Goal: Task Accomplishment & Management: Manage account settings

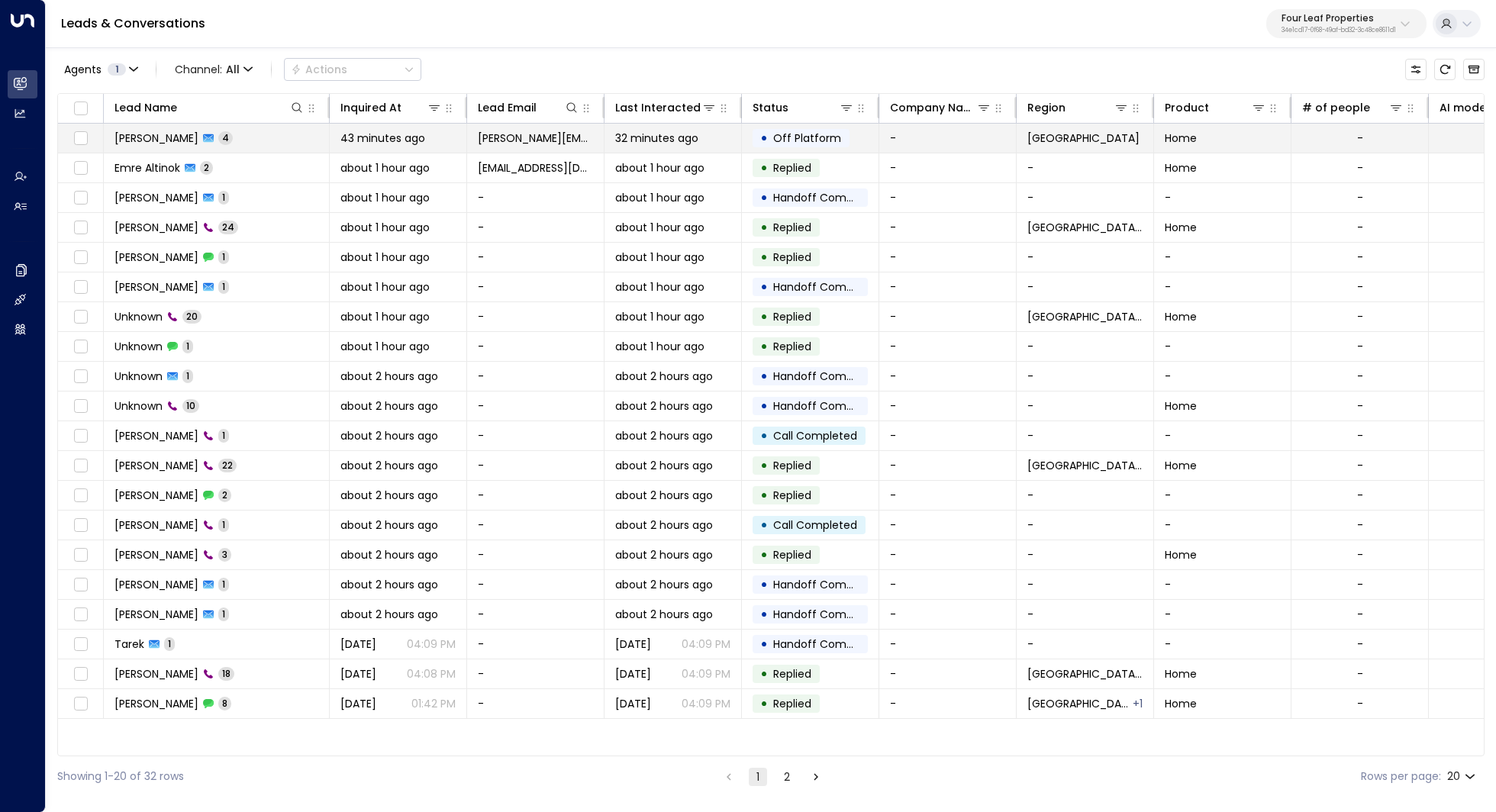
click at [149, 141] on span "[PERSON_NAME]" at bounding box center [156, 139] width 84 height 16
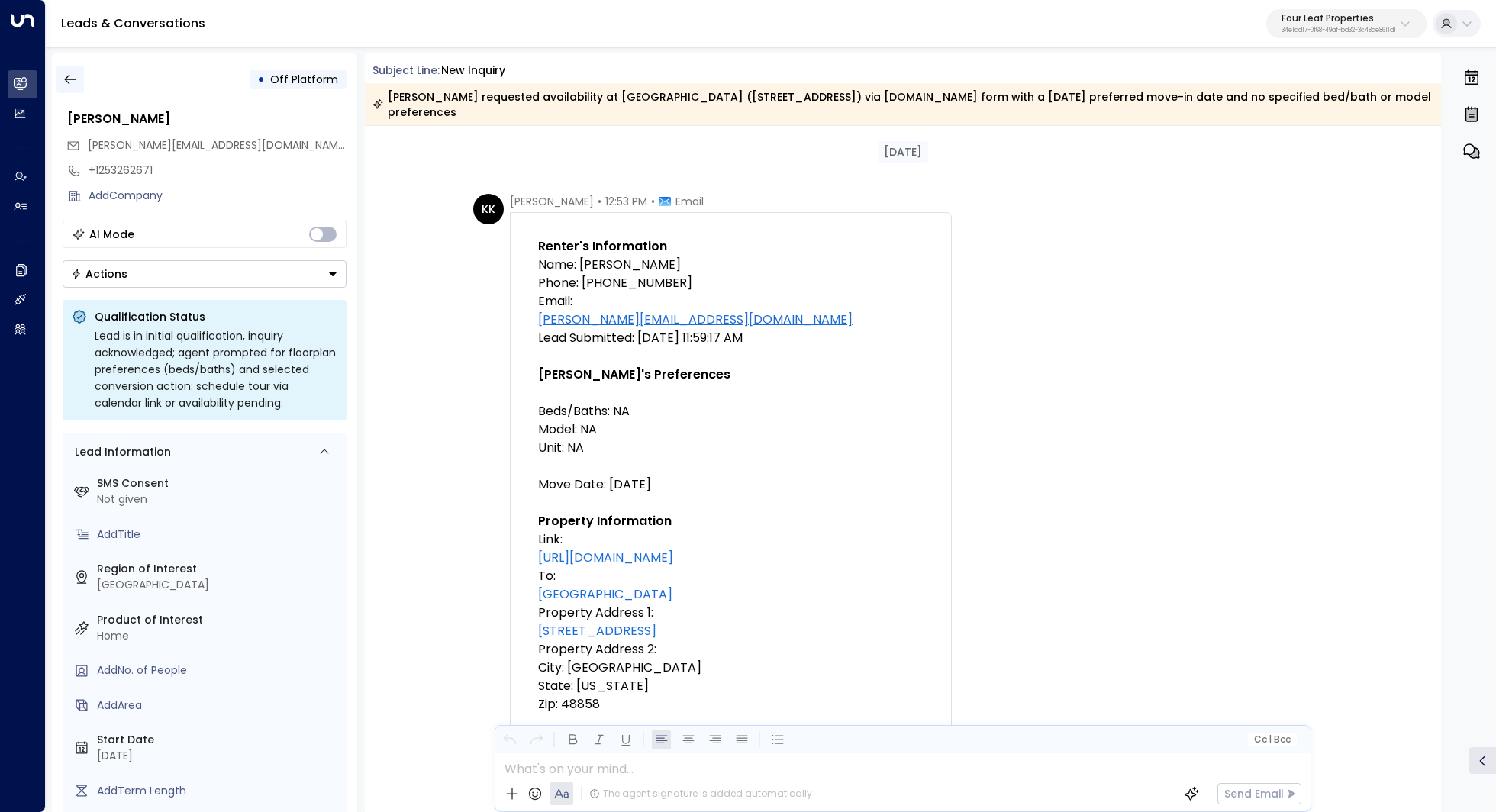
click at [76, 72] on icon "button" at bounding box center [71, 80] width 16 height 16
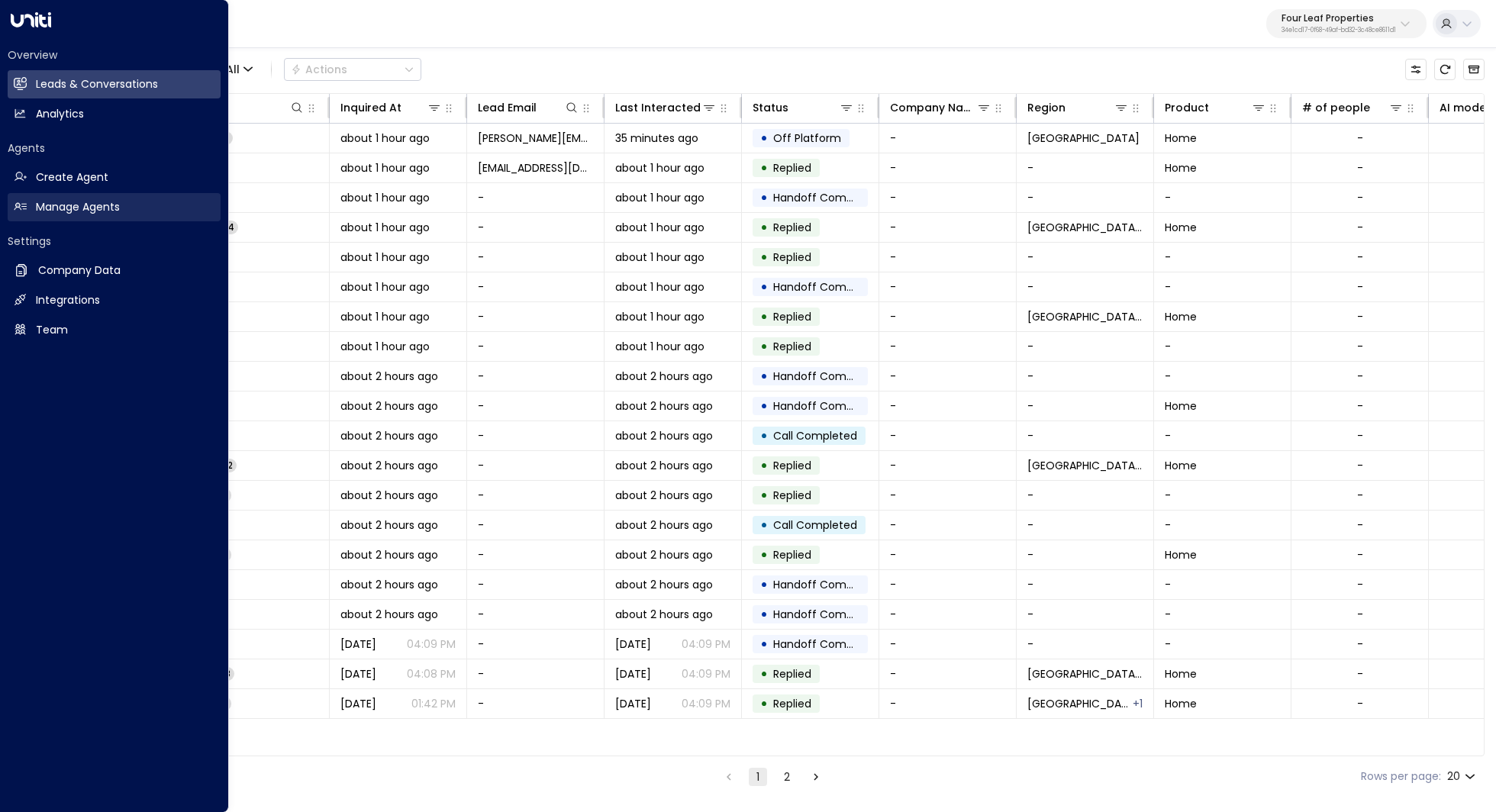
click at [131, 204] on link "Manage Agents Manage Agents" at bounding box center [114, 207] width 213 height 29
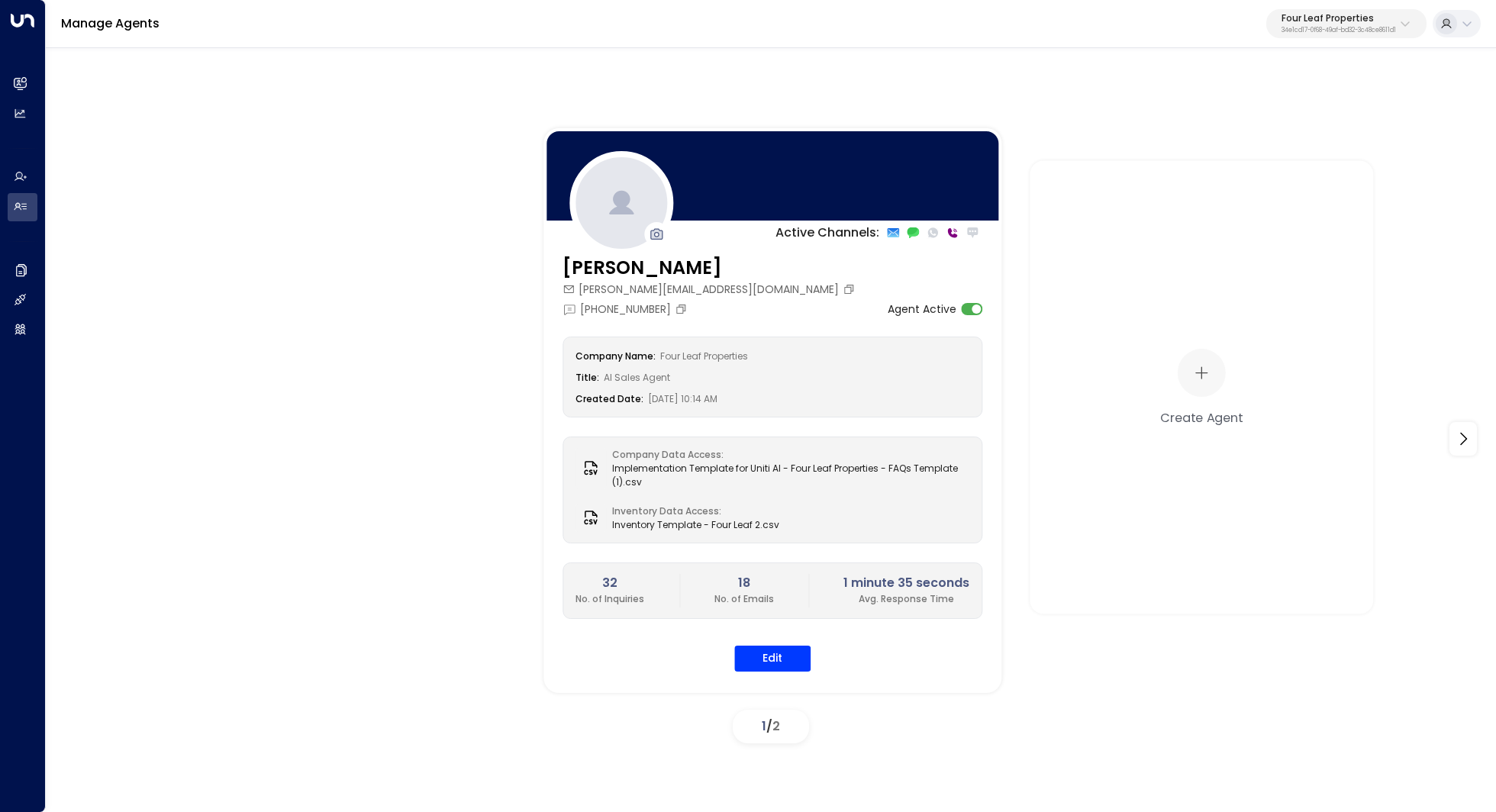
click at [1373, 12] on button "Four Leaf Properties 34e1cd17-0f68-49af-bd32-3c48ce8611d1" at bounding box center [1346, 23] width 160 height 29
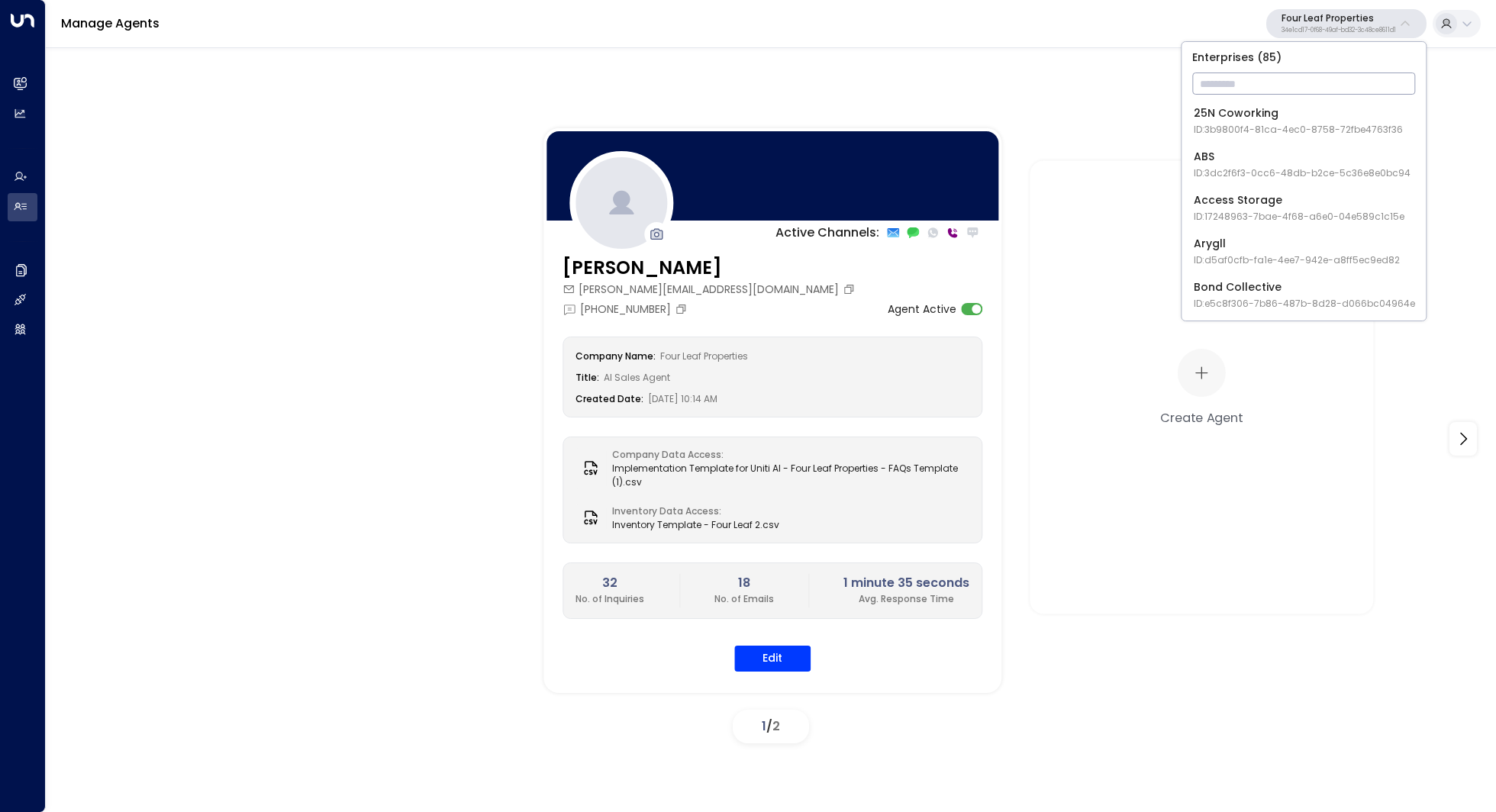
click at [1277, 90] on input "text" at bounding box center [1303, 84] width 222 height 29
click at [1495, 142] on div "Active Channels: [PERSON_NAME] [PERSON_NAME][EMAIL_ADDRESS][DOMAIN_NAME] [PHONE…" at bounding box center [1230, 410] width 1374 height 565
click at [1386, 31] on p "34e1cd17-0f68-49af-bd32-3c48ce8611d1" at bounding box center [1339, 31] width 114 height 6
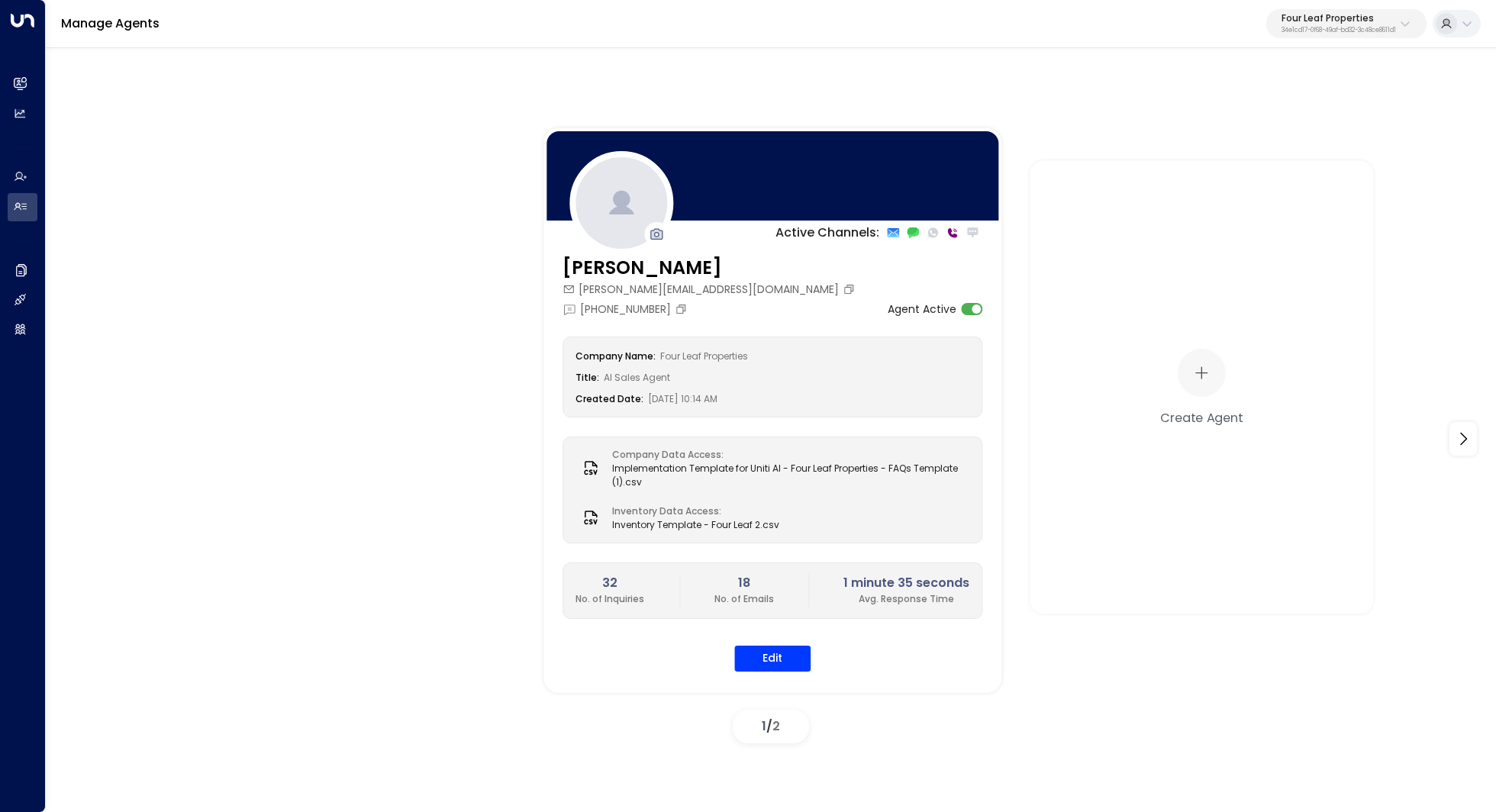
click at [1386, 28] on p "34e1cd17-0f68-49af-bd32-3c48ce8611d1" at bounding box center [1339, 31] width 114 height 6
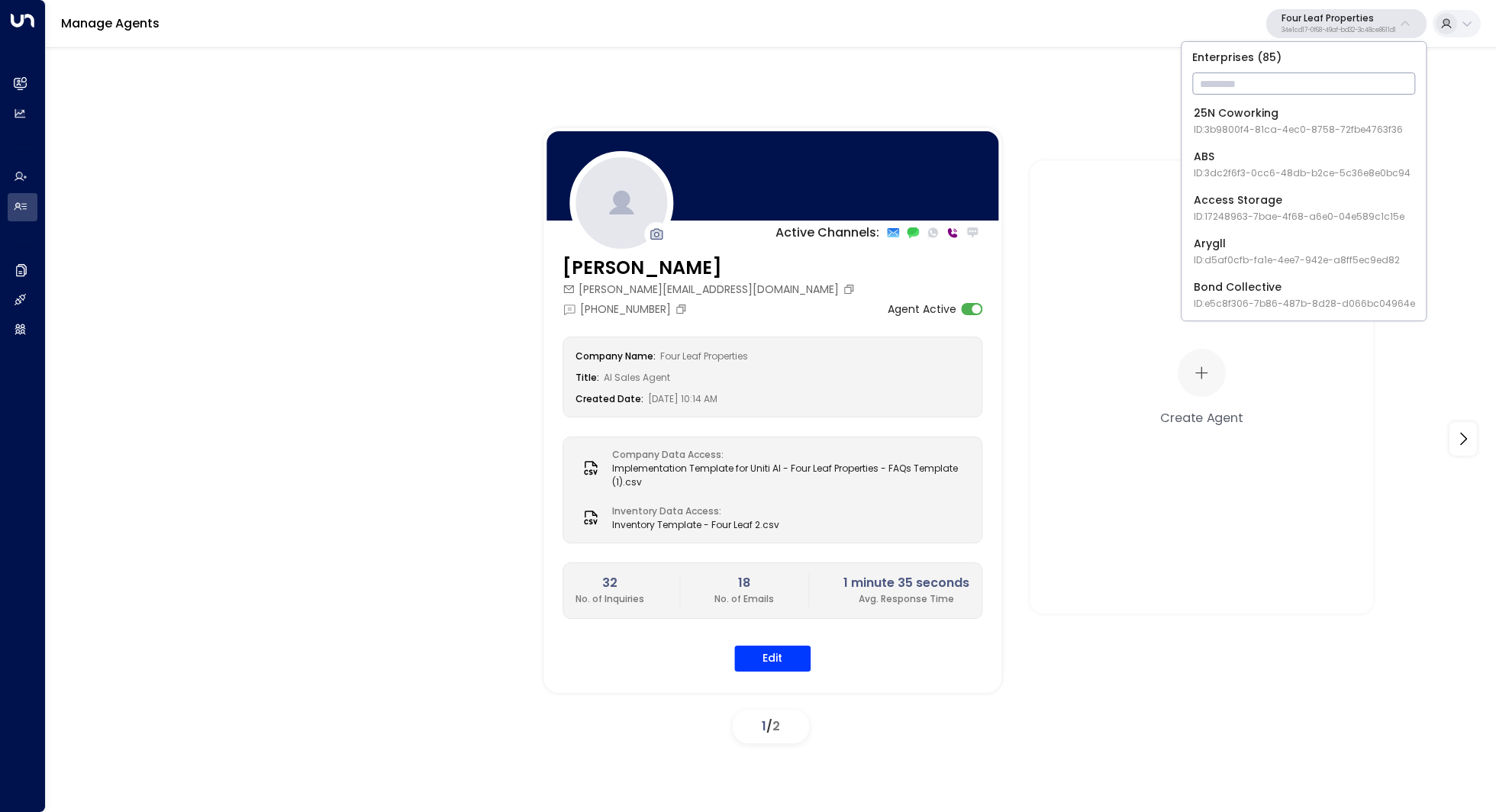
click at [1314, 87] on input "text" at bounding box center [1303, 84] width 222 height 29
type input "****"
click at [1314, 119] on div "Access Storage ID: 17248963-7bae-4f68-a6e0-04e589c1c15e" at bounding box center [1299, 121] width 211 height 31
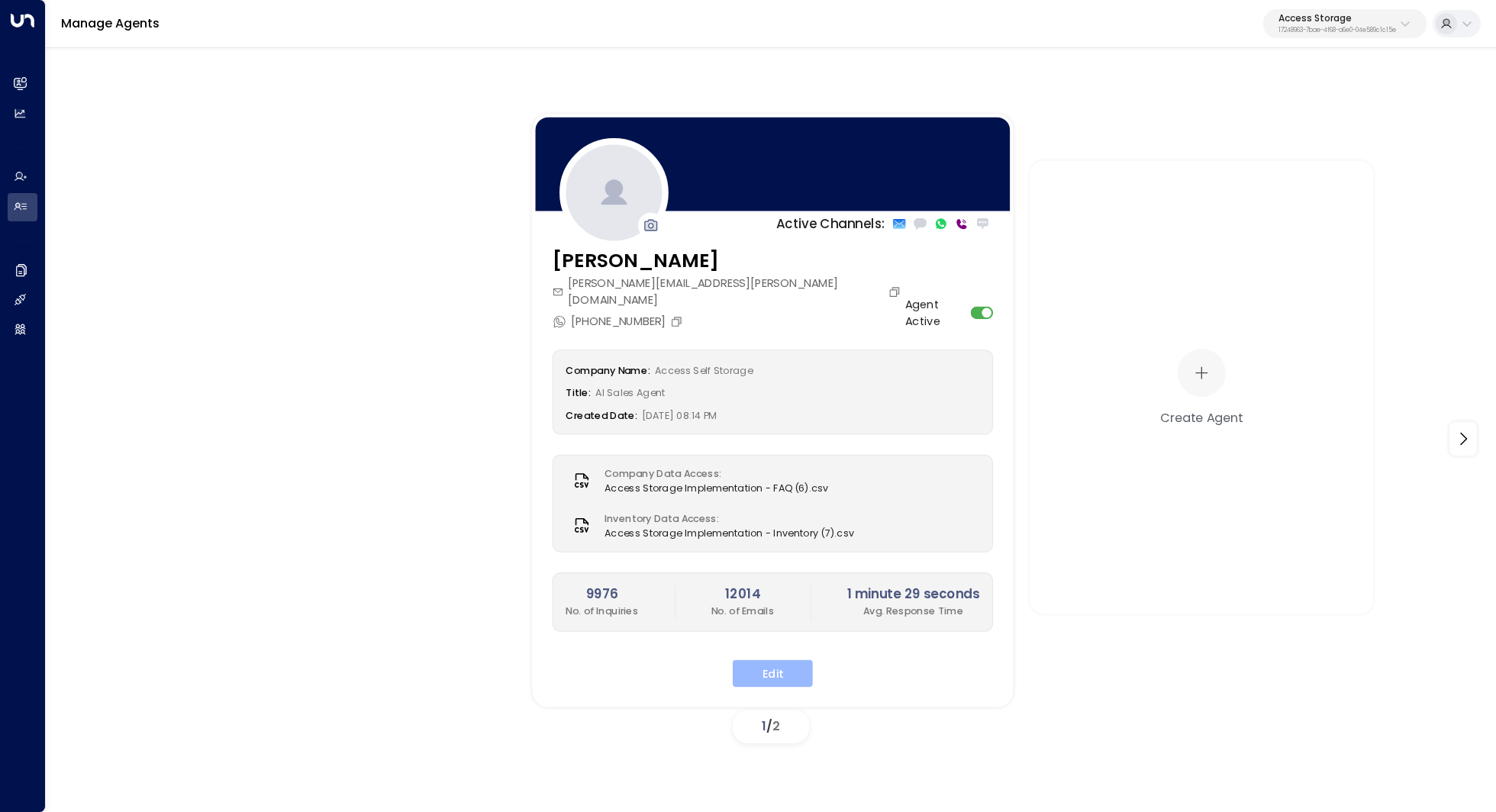
click at [770, 659] on button "Edit" at bounding box center [772, 673] width 80 height 28
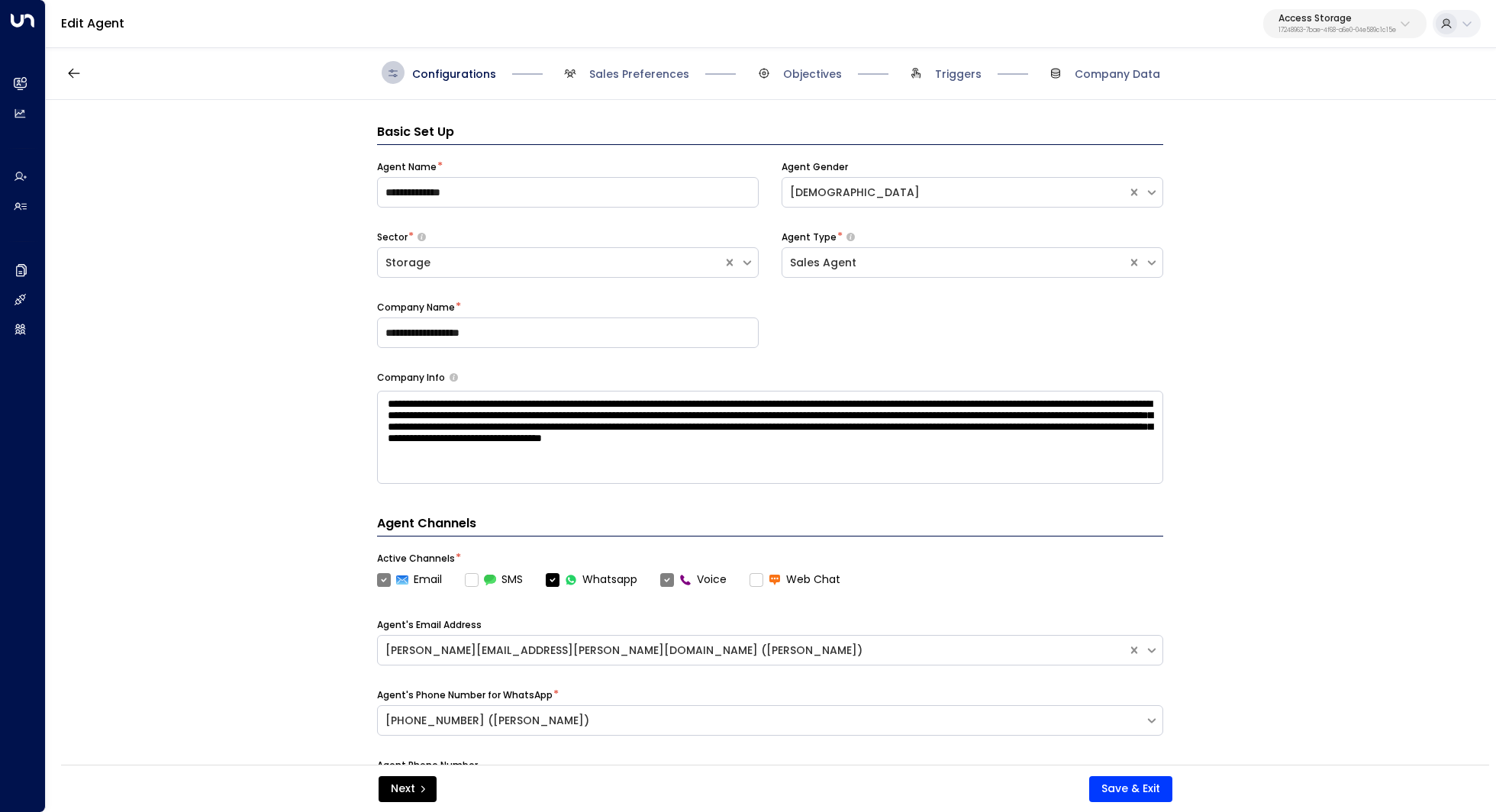
scroll to position [23, 0]
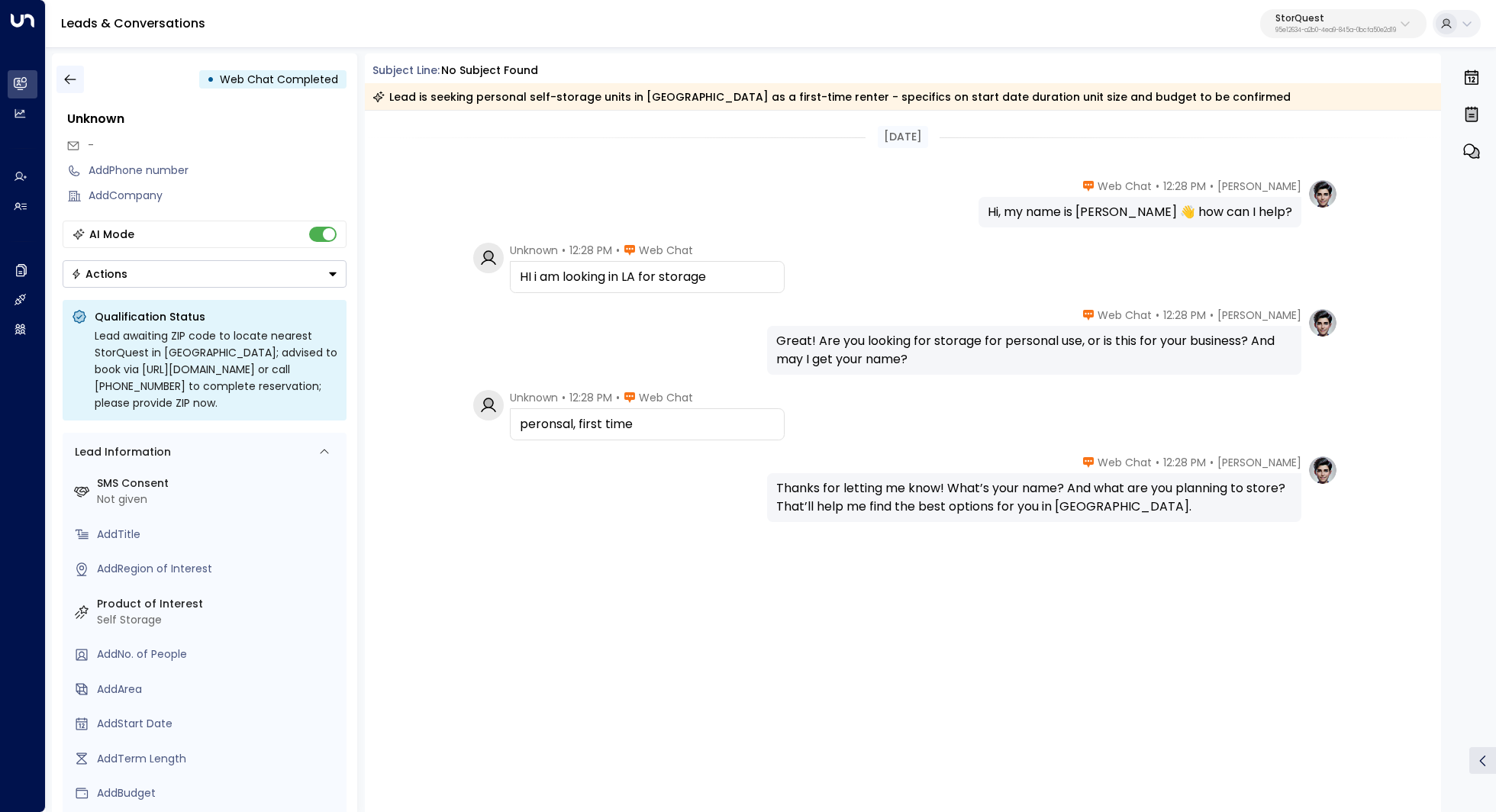
click at [70, 80] on icon "button" at bounding box center [71, 80] width 16 height 16
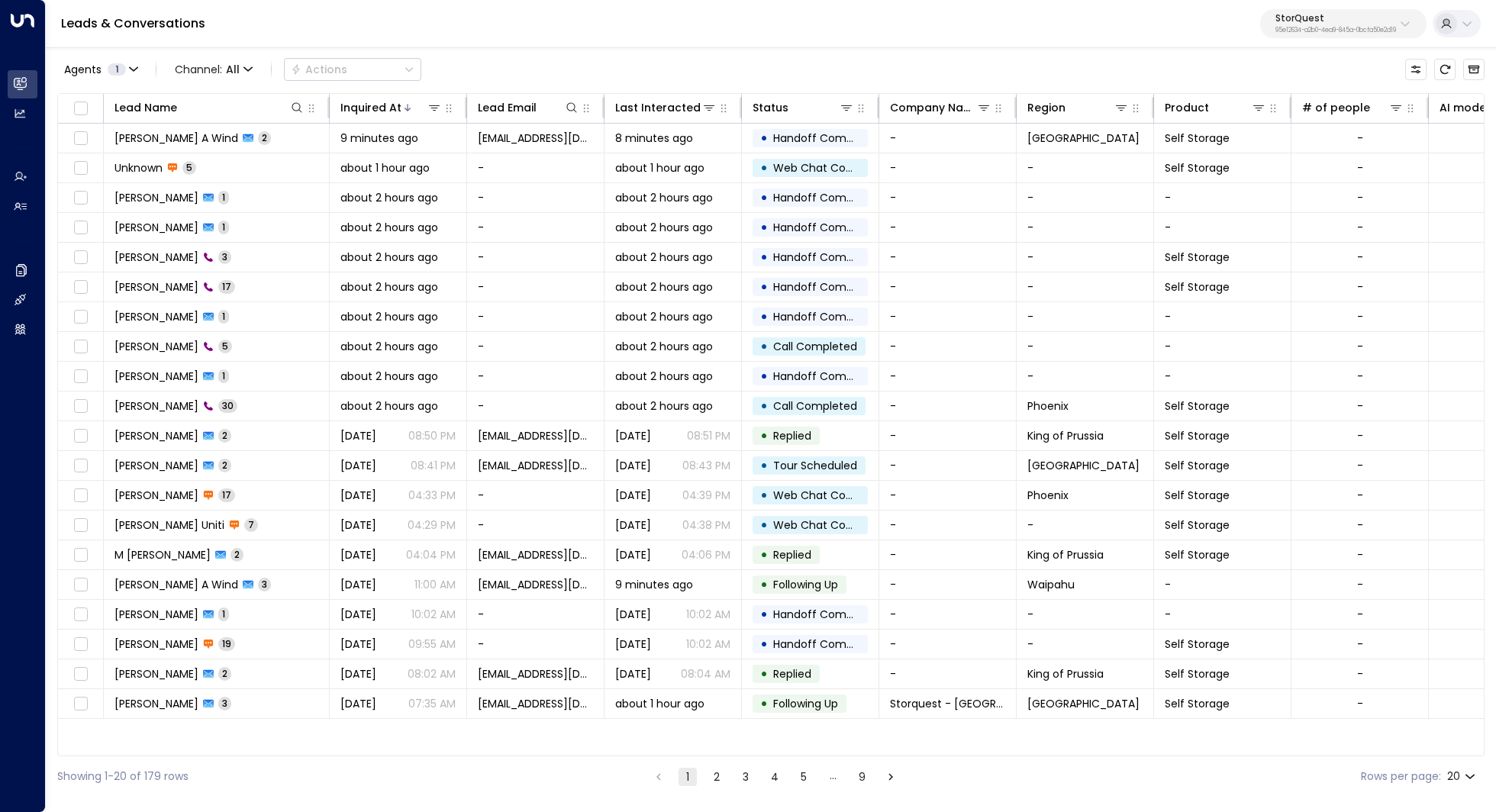
click at [1359, 23] on div "StorQuest 95e12634-a2b0-4ea9-845a-0bcfa50e2d19" at bounding box center [1336, 24] width 121 height 20
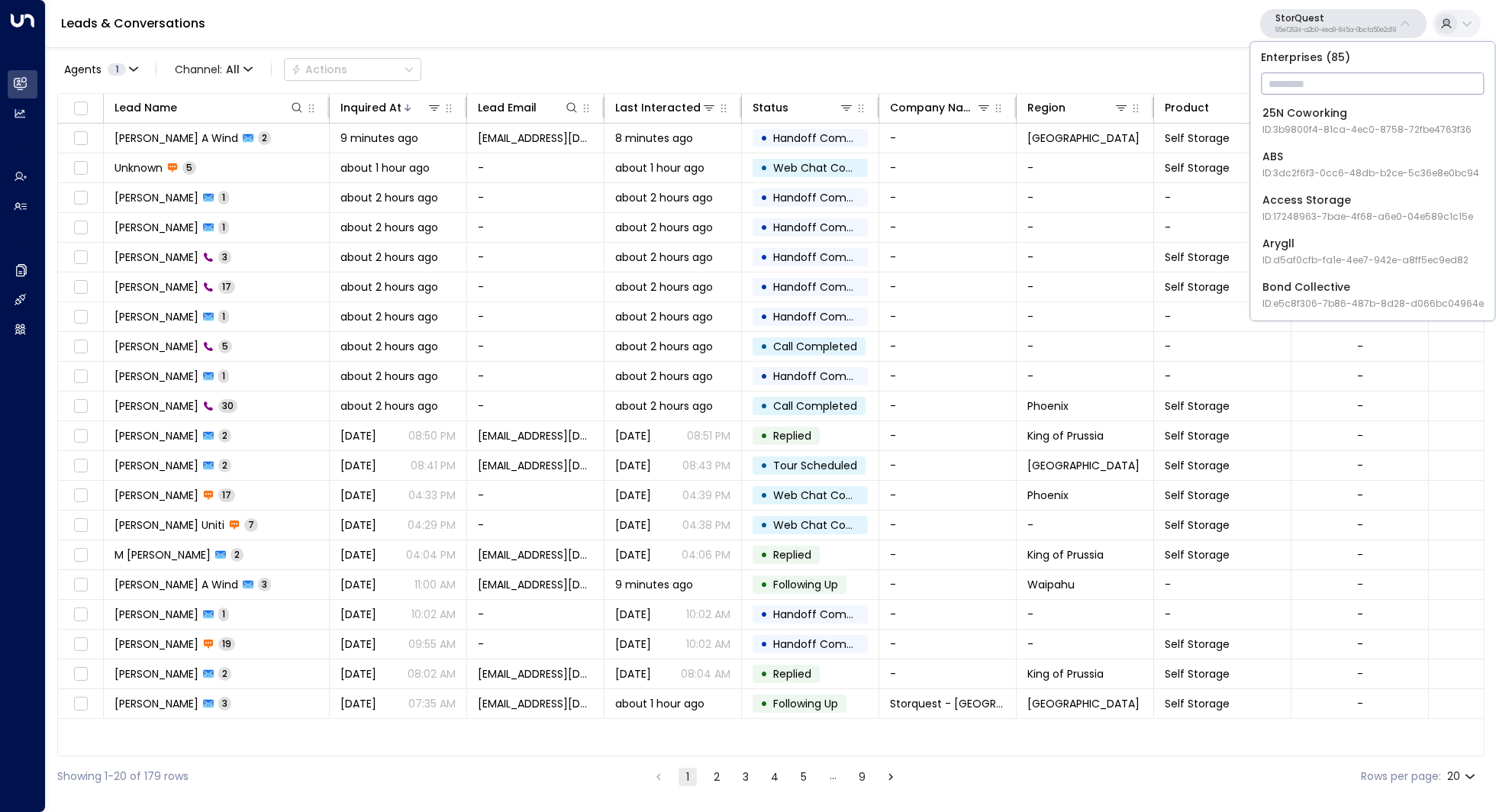
click at [1341, 87] on input "text" at bounding box center [1372, 84] width 222 height 29
type input "****"
click at [1321, 130] on span "ID: b4f09b35-6698-4786-bcde-ffeb9f535e2f" at bounding box center [1366, 130] width 208 height 14
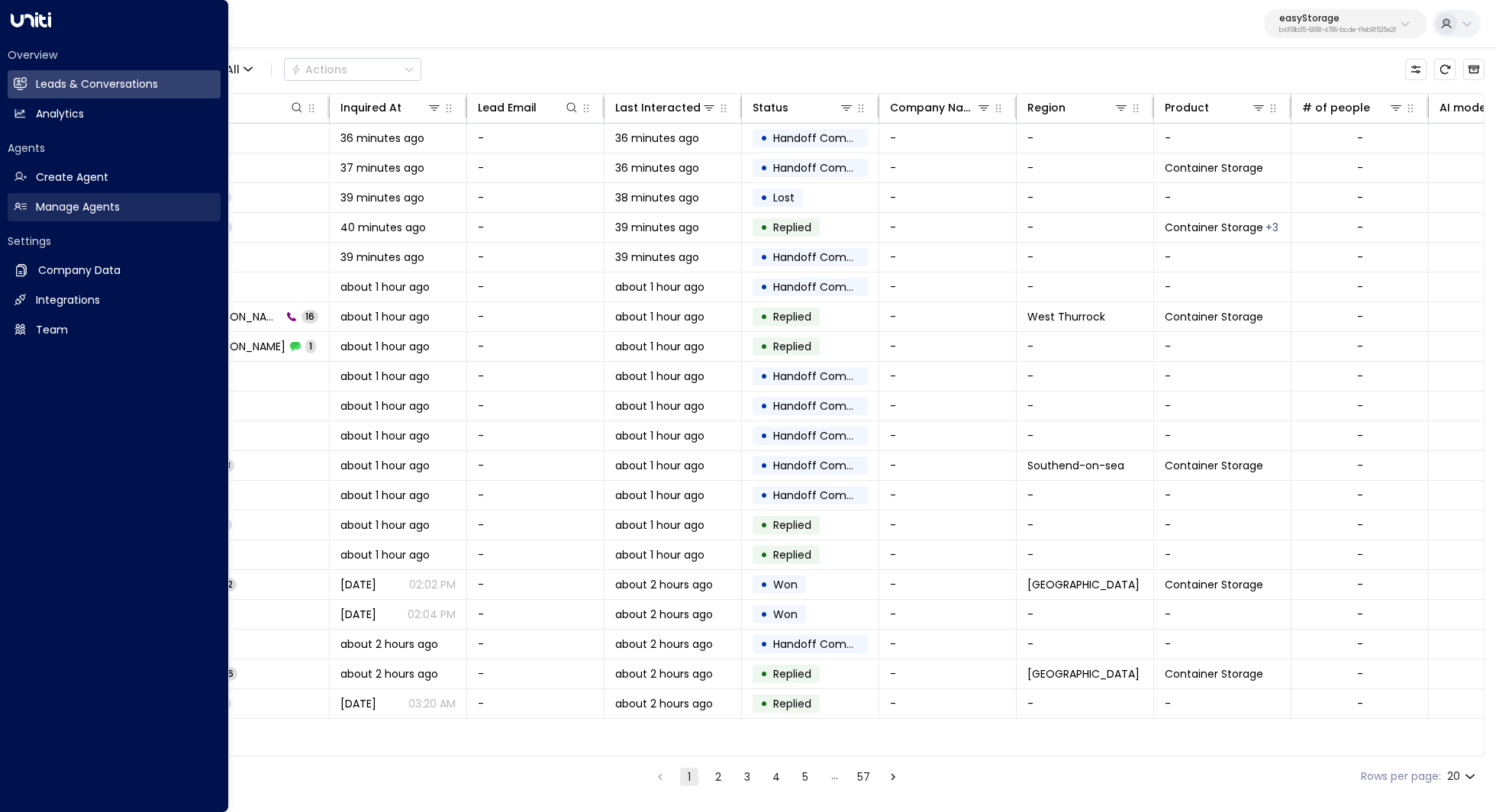
click at [103, 212] on h2 "Manage Agents" at bounding box center [77, 207] width 84 height 16
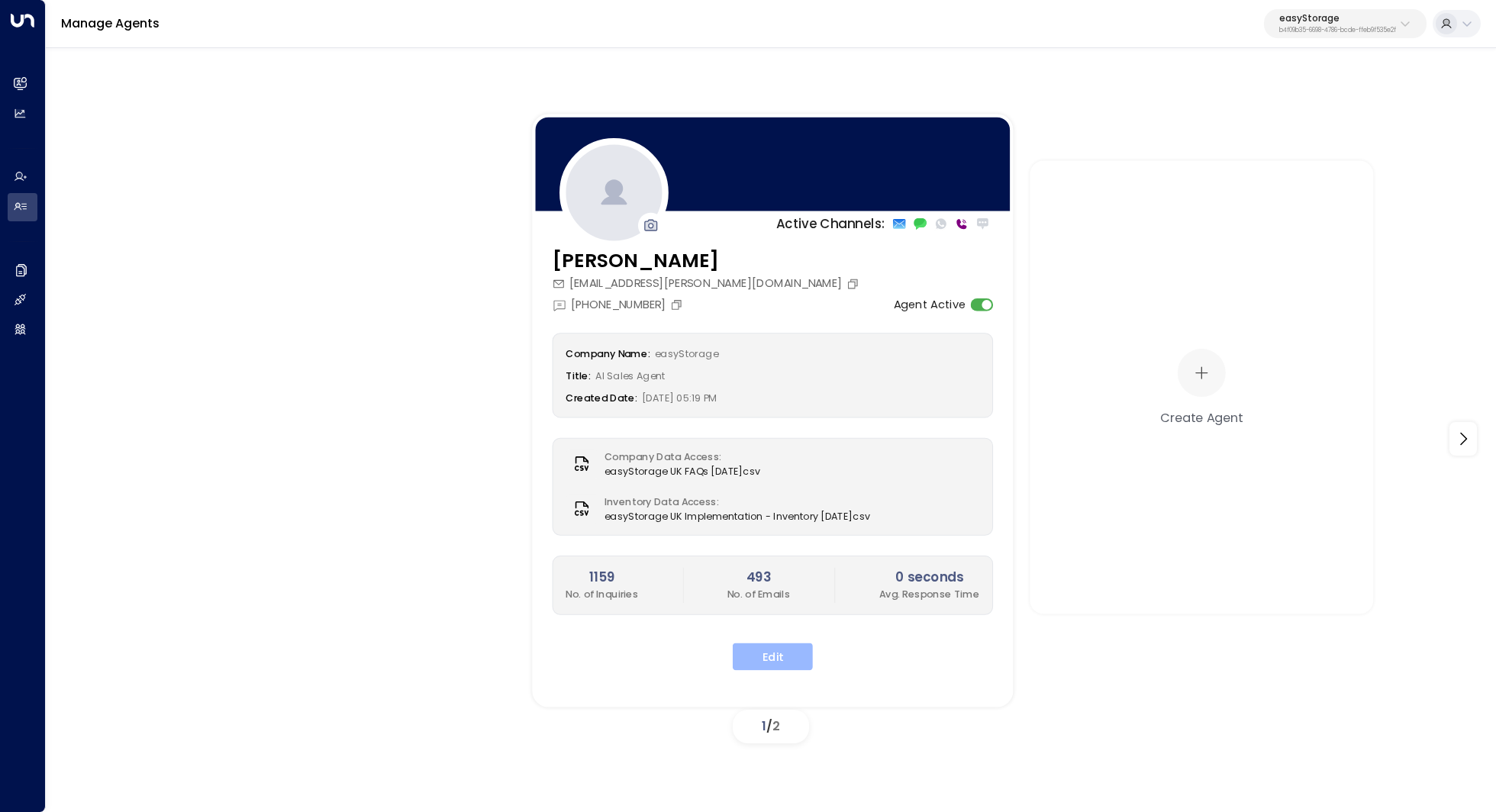
click at [752, 647] on button "Edit" at bounding box center [772, 656] width 80 height 28
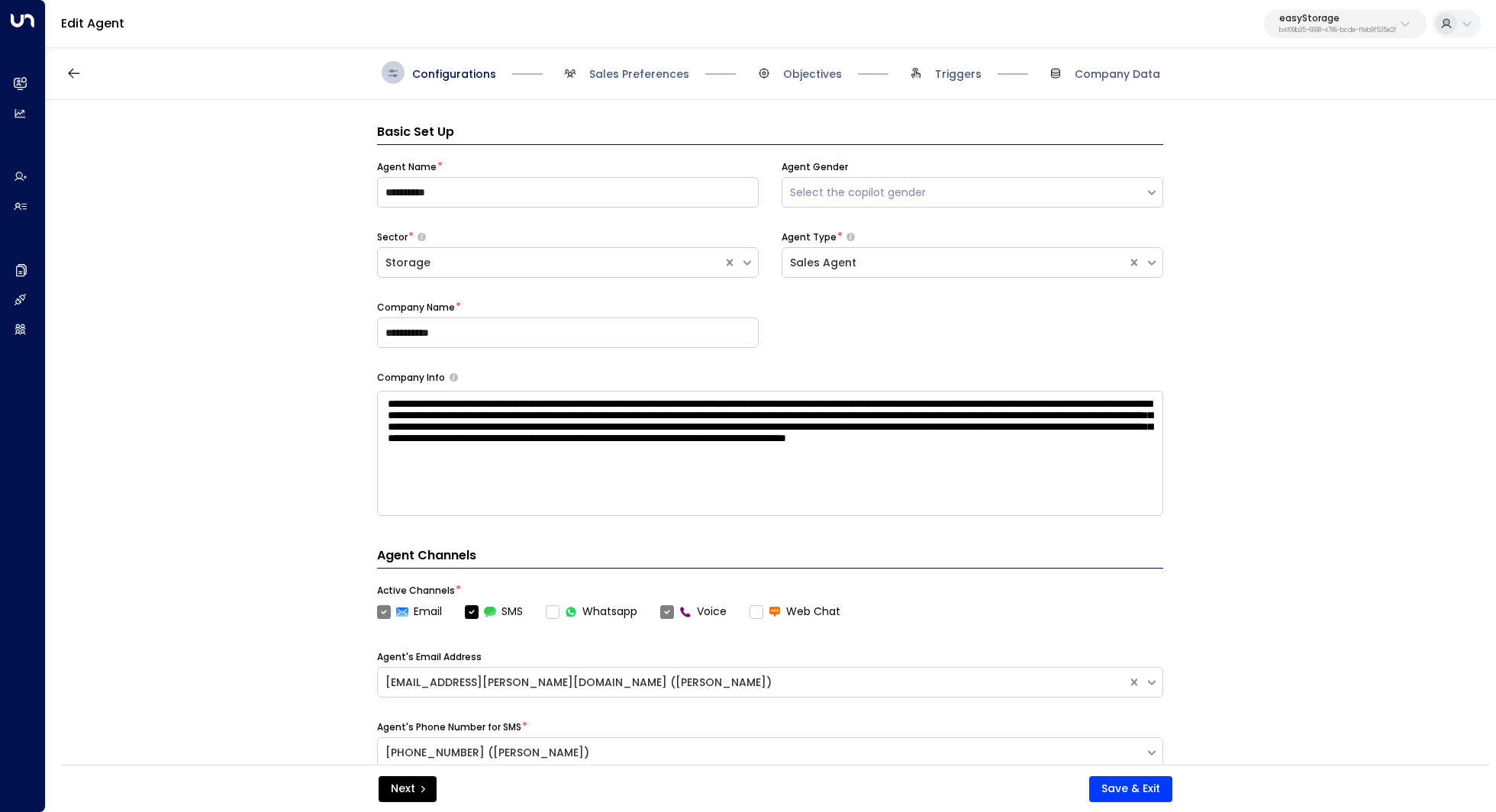
click at [629, 59] on div "Configurations Sales Preferences Objectives Triggers Company Data" at bounding box center [771, 73] width 1450 height 54
click at [629, 67] on span "Sales Preferences" at bounding box center [640, 74] width 100 height 16
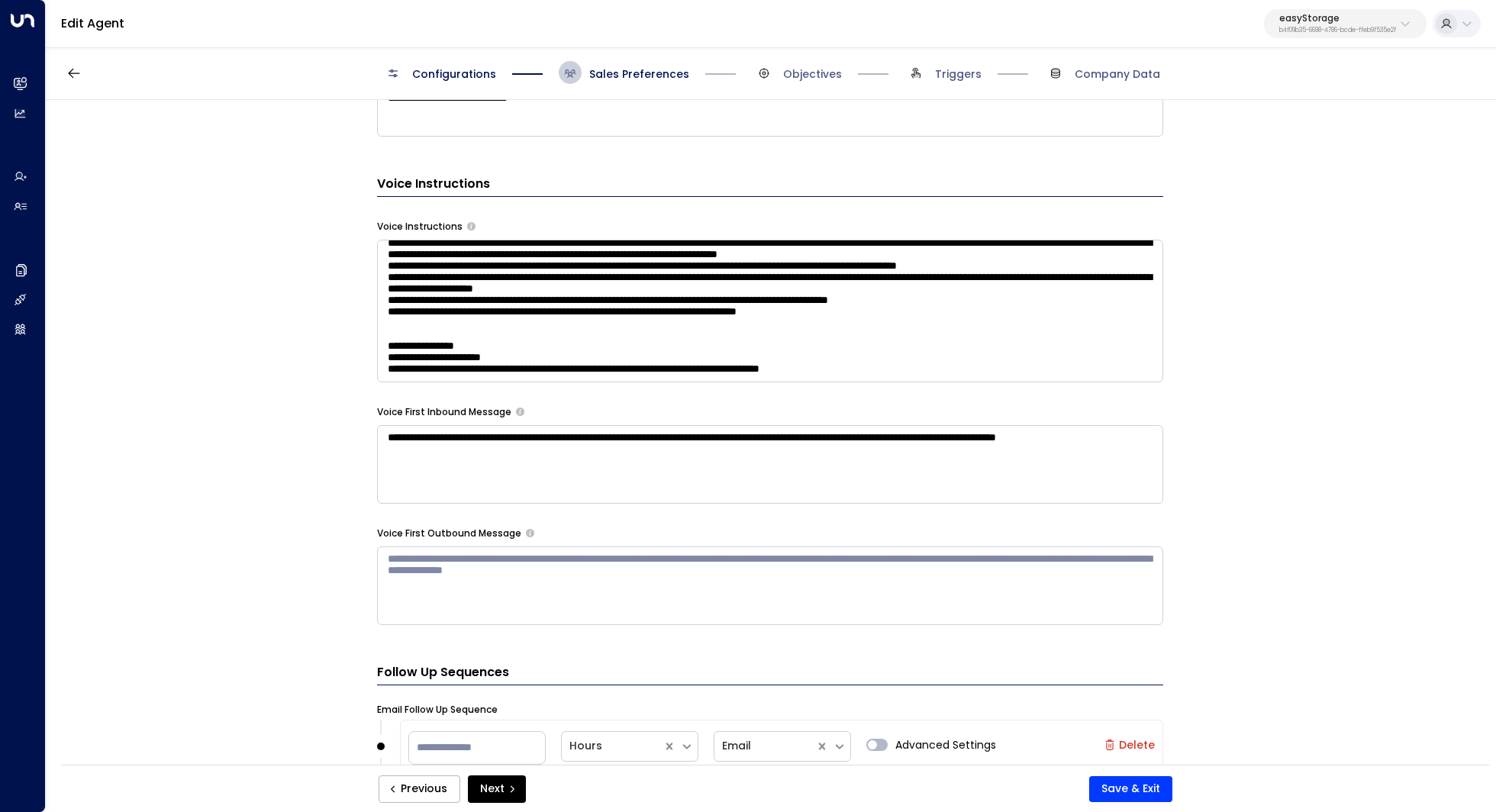
scroll to position [189, 0]
